Goal: Transaction & Acquisition: Subscribe to service/newsletter

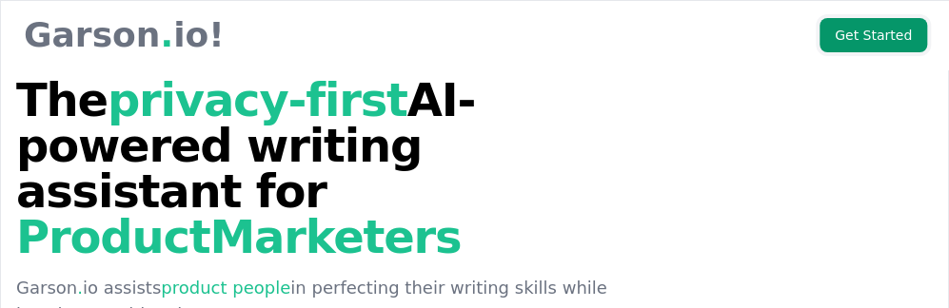
click at [885, 39] on link "Get Started" at bounding box center [873, 35] width 108 height 34
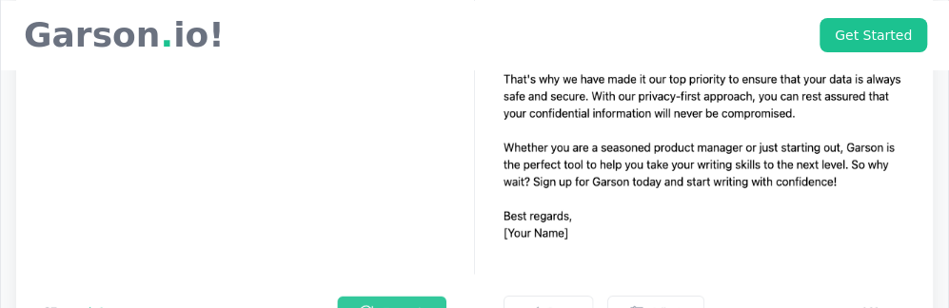
scroll to position [5709, 0]
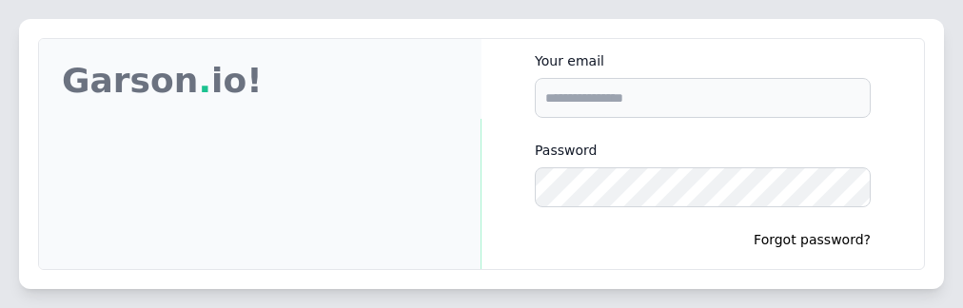
click at [953, 134] on div "Garson Garson . io! Create Engaging Content Faster! We strive to make the writi…" at bounding box center [481, 154] width 963 height 308
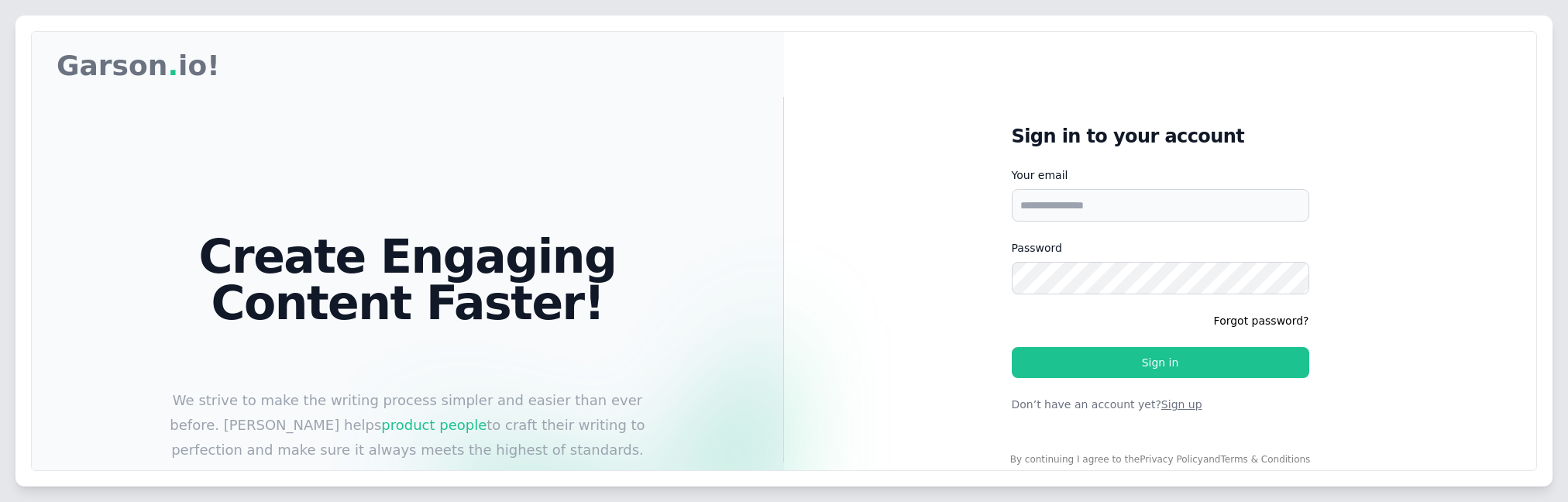
click at [783, 250] on button "Sign up" at bounding box center [1181, 404] width 41 height 15
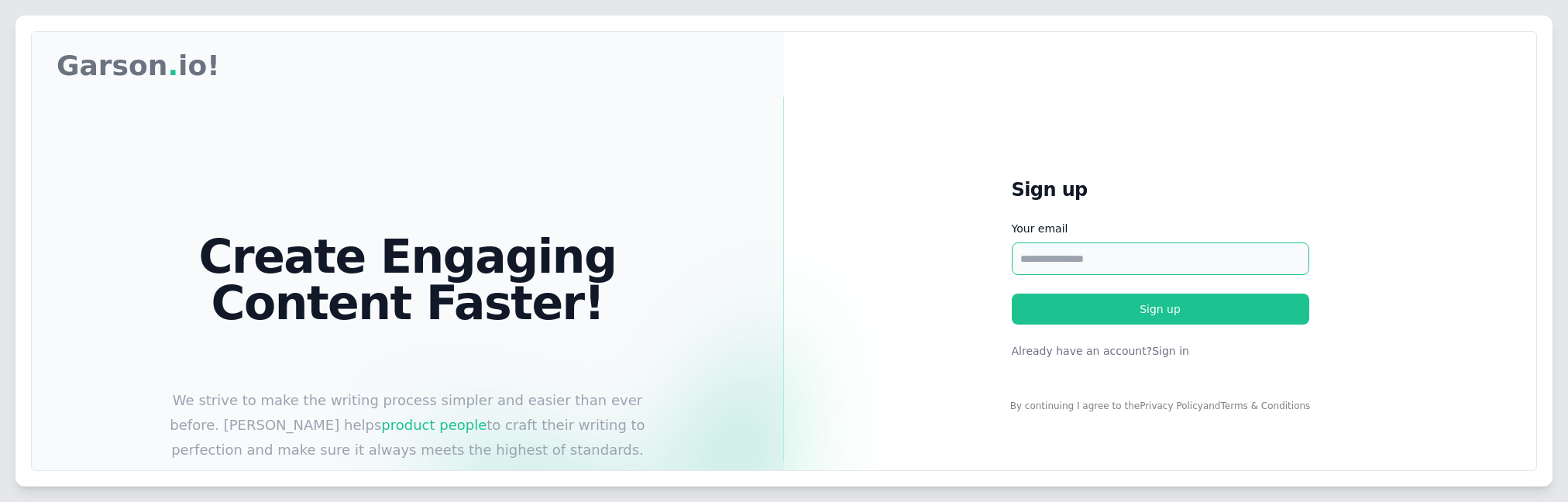
click at [783, 250] on input "Your email" at bounding box center [1160, 259] width 297 height 33
type input "**********"
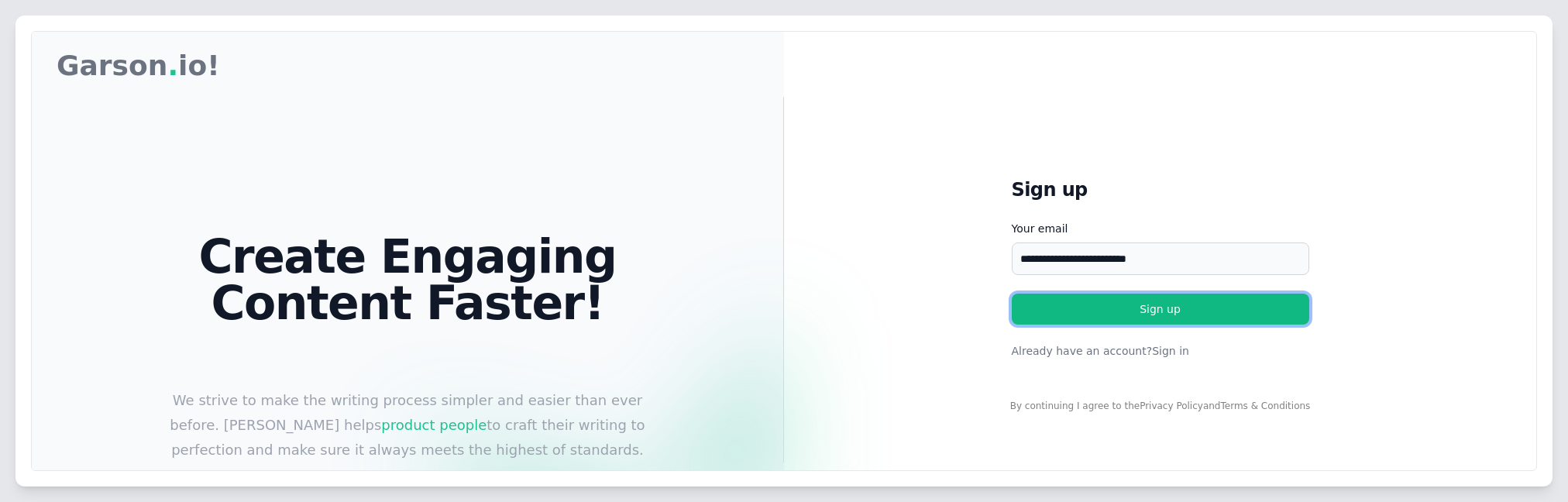
click at [783, 250] on button "Sign up" at bounding box center [1160, 309] width 297 height 31
